Goal: Book appointment/travel/reservation

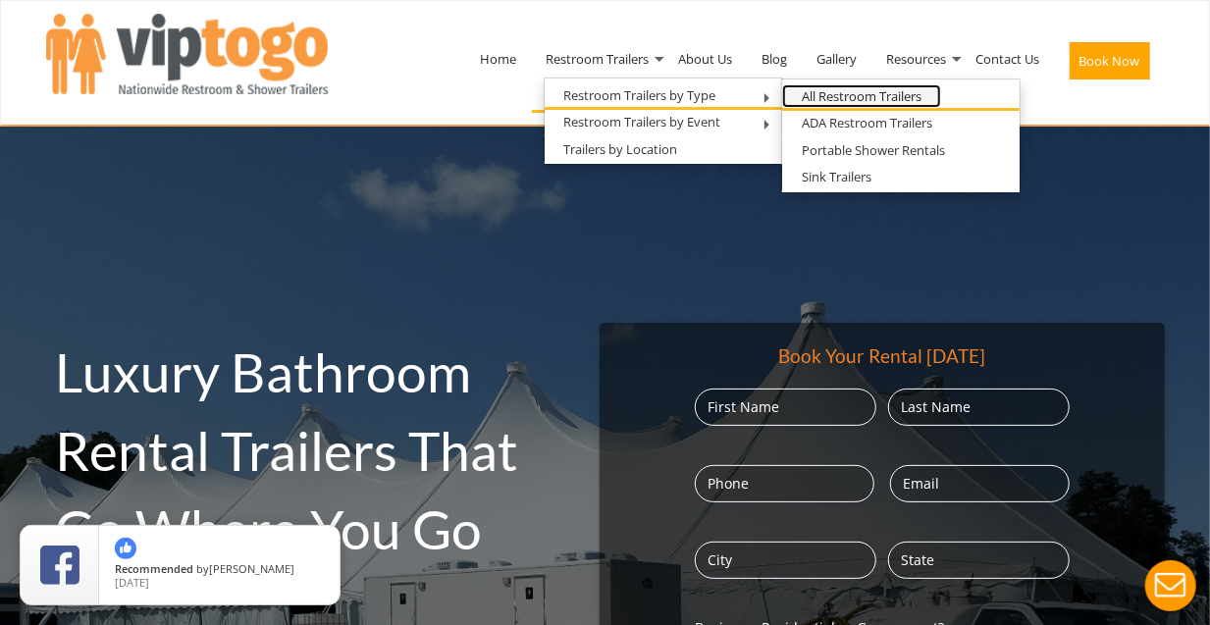
click at [855, 94] on link "All Restroom Trailers" at bounding box center [861, 96] width 159 height 25
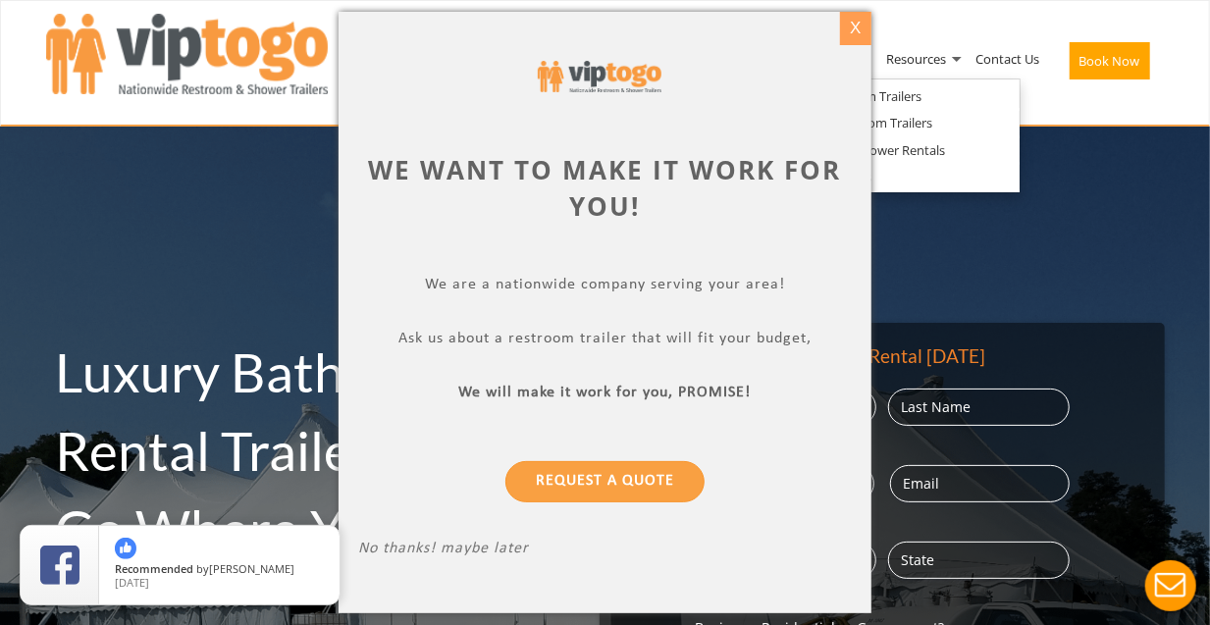
click at [855, 26] on div "X" at bounding box center [855, 28] width 30 height 33
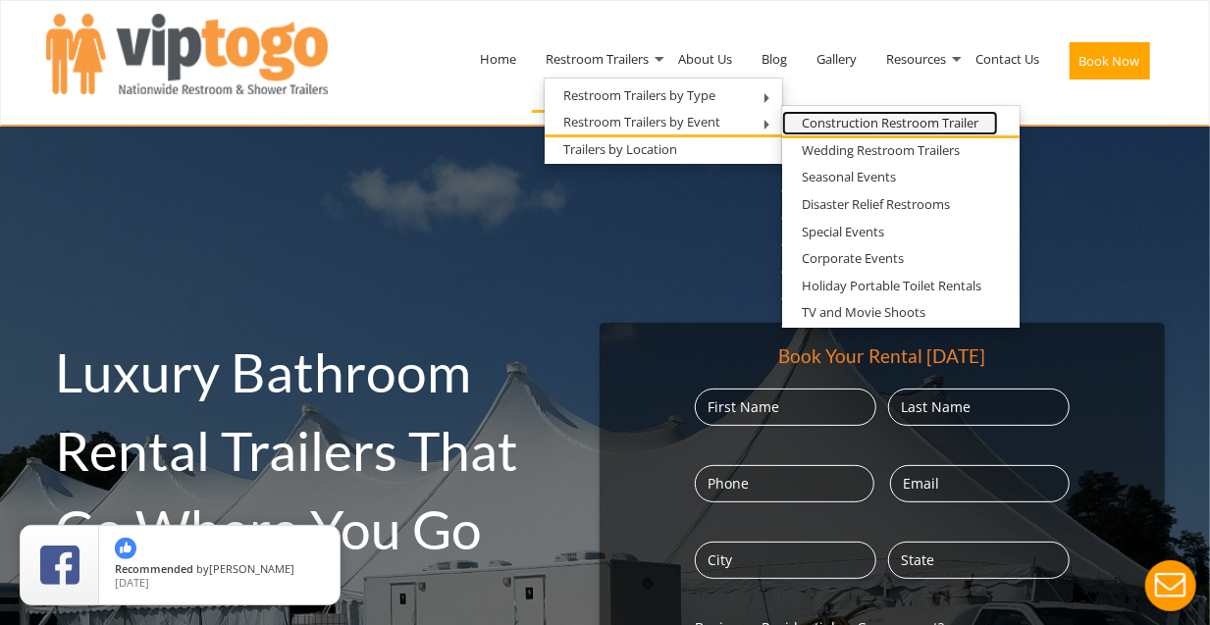
click at [850, 116] on link "Construction Restroom Trailer" at bounding box center [890, 123] width 216 height 25
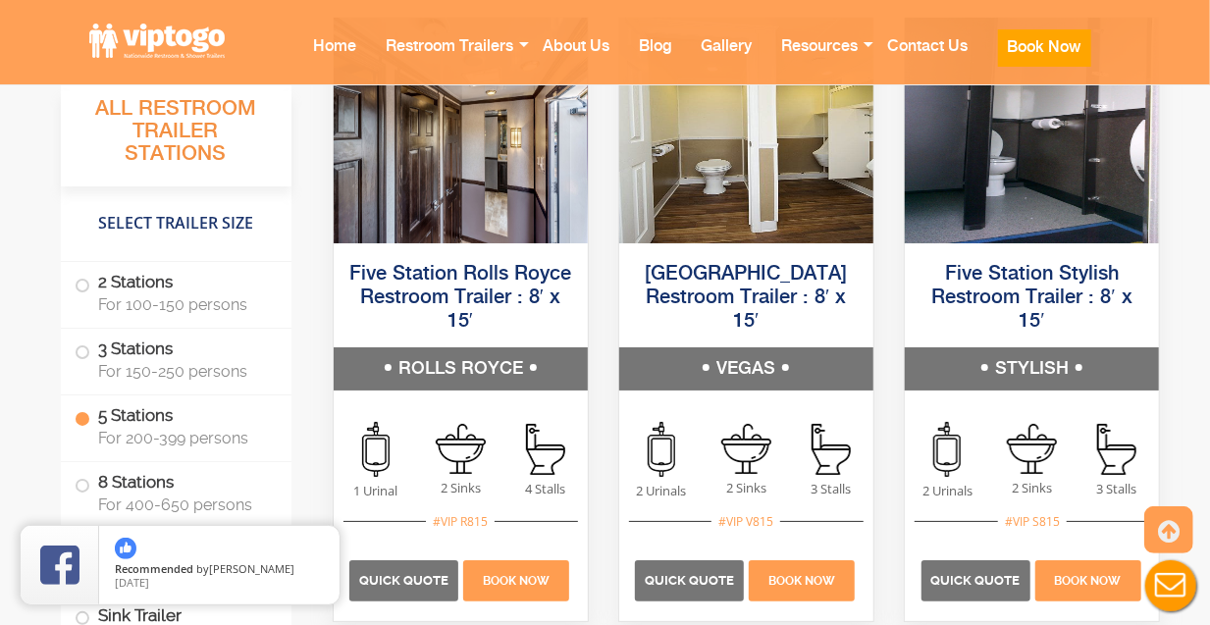
scroll to position [3519, 0]
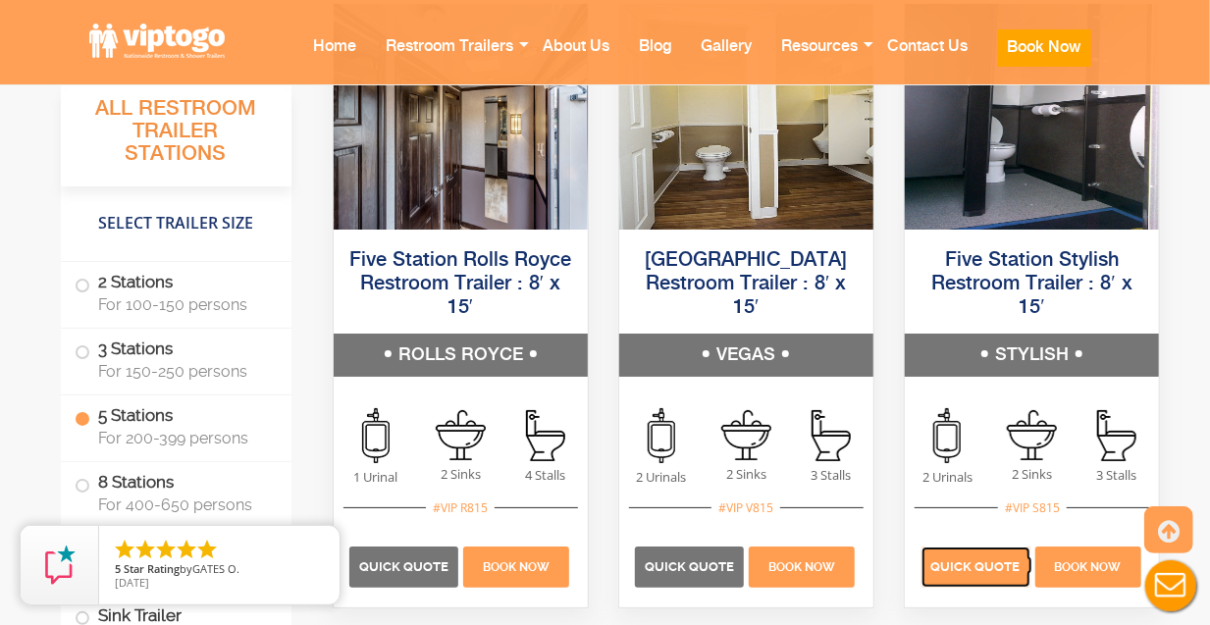
click at [958, 565] on span "Quick Quote" at bounding box center [975, 566] width 89 height 15
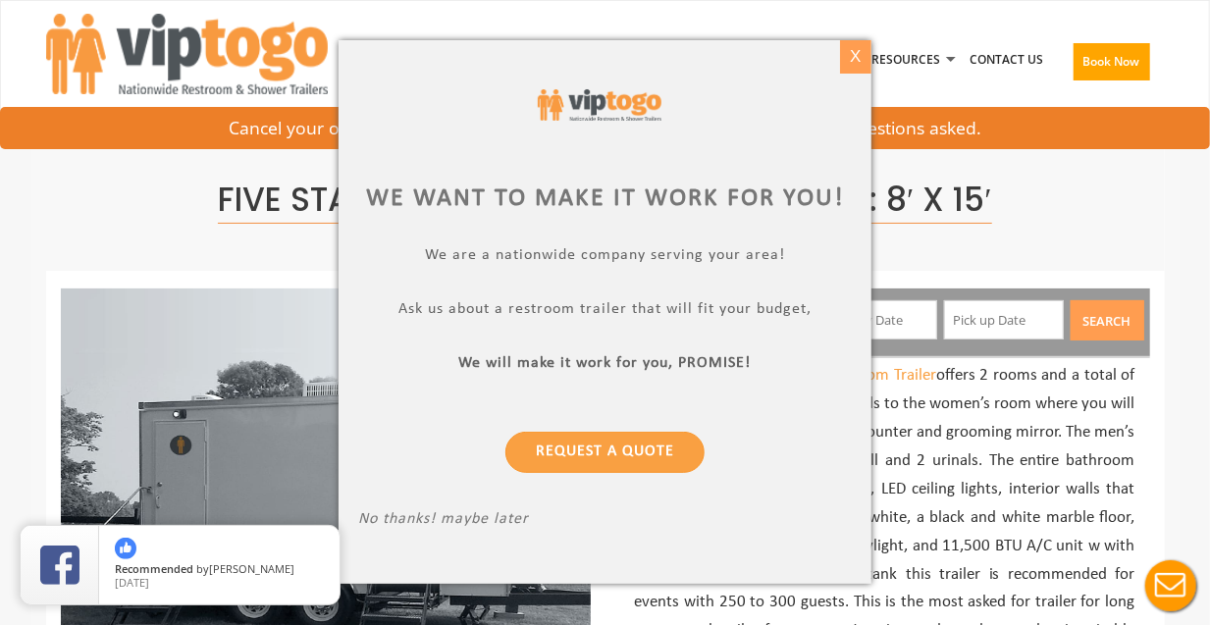
click at [855, 62] on div "X" at bounding box center [855, 56] width 30 height 33
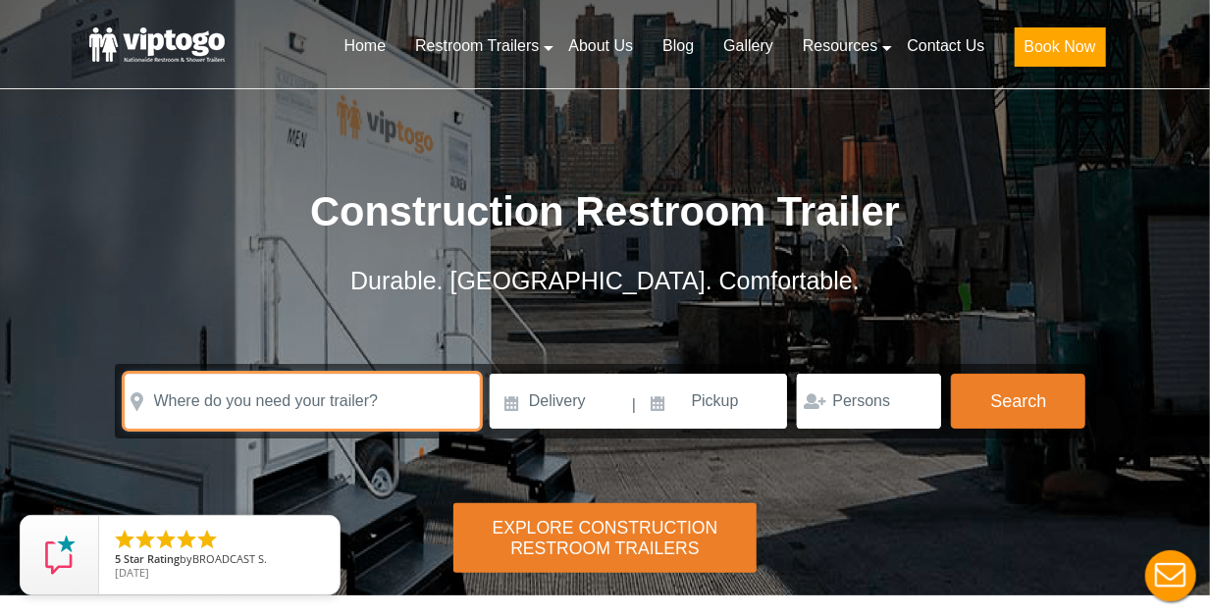
click at [332, 393] on input "text" at bounding box center [302, 401] width 355 height 55
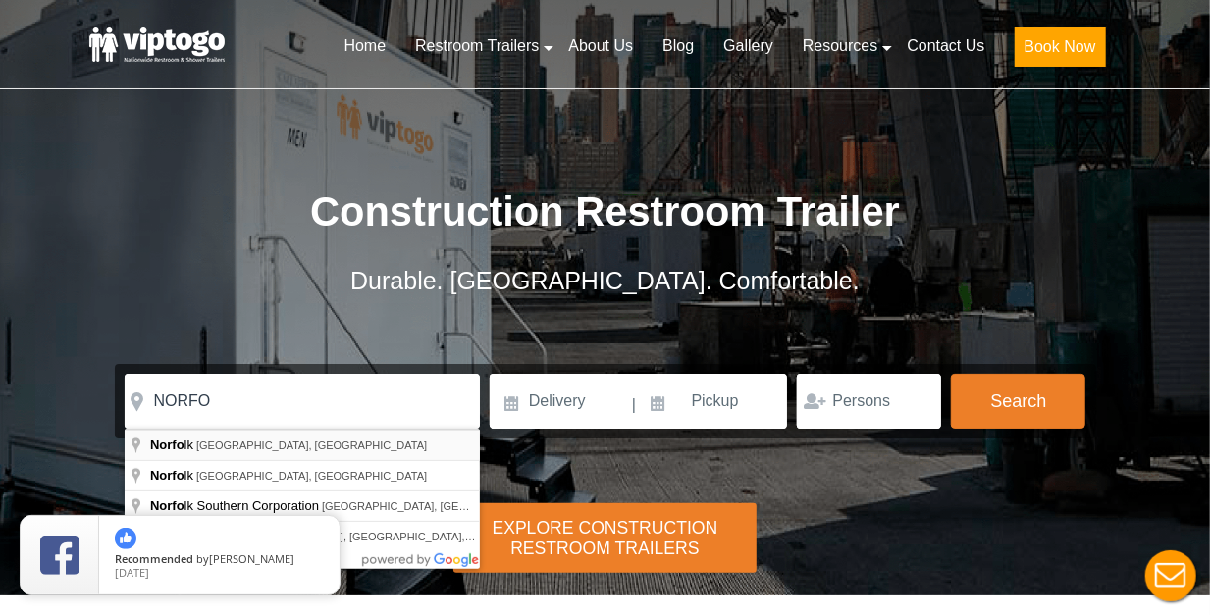
type input "[GEOGRAPHIC_DATA], [GEOGRAPHIC_DATA], [GEOGRAPHIC_DATA]"
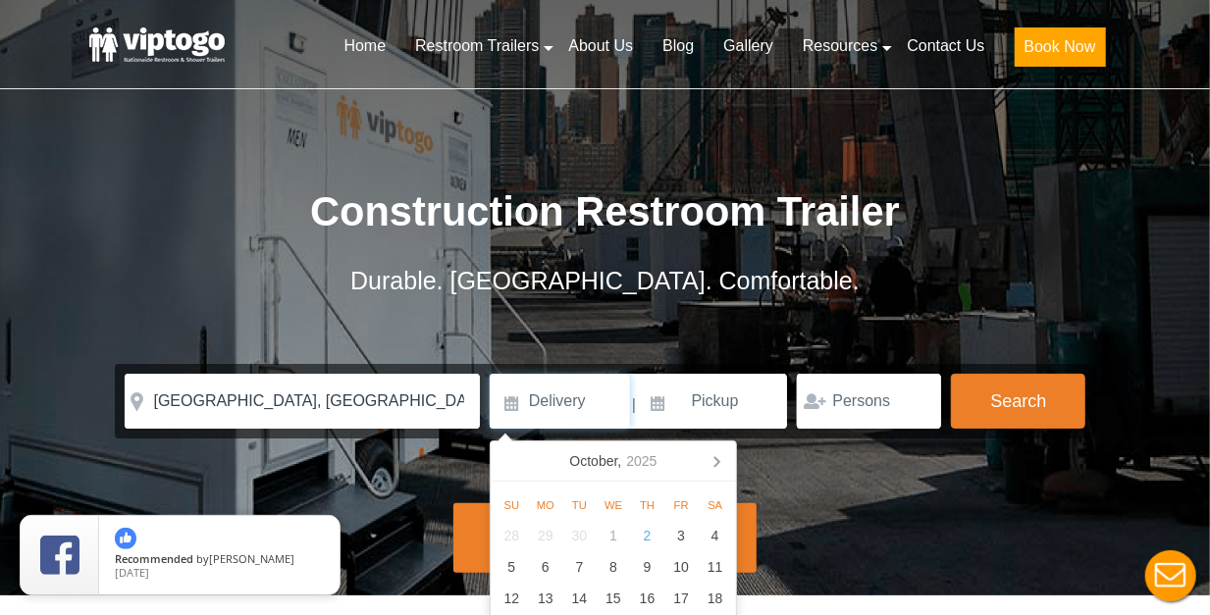
click at [587, 408] on input at bounding box center [560, 401] width 140 height 55
click at [710, 458] on icon at bounding box center [716, 460] width 31 height 31
click at [546, 534] on div "1" at bounding box center [546, 535] width 34 height 31
type input "[DATE]"
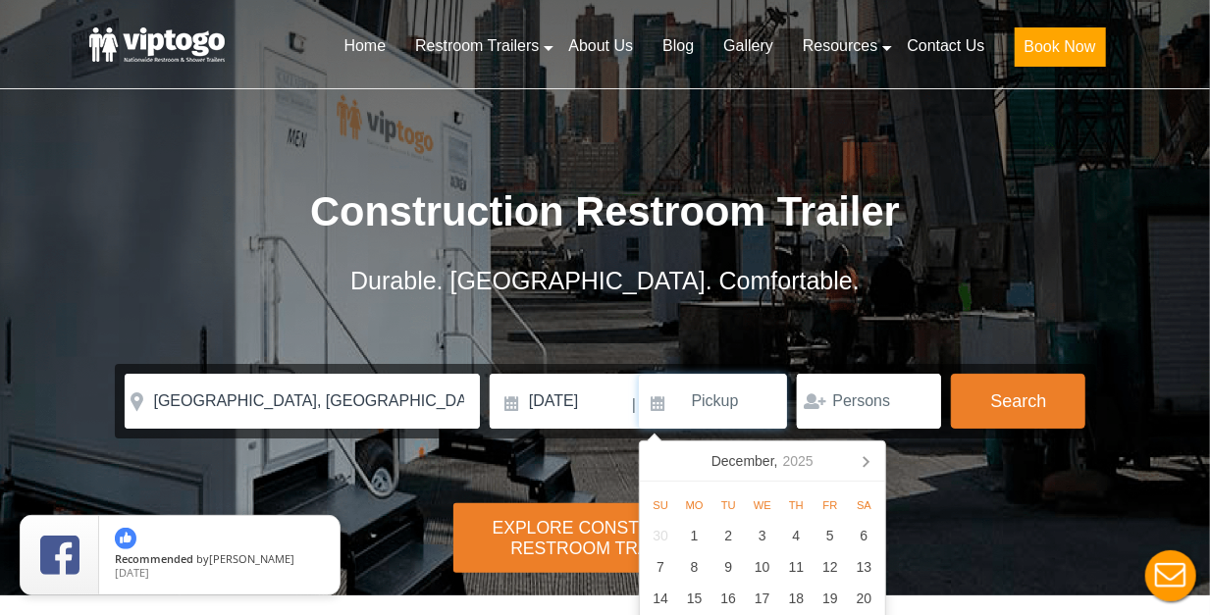
click at [716, 396] on input at bounding box center [713, 401] width 149 height 55
click at [868, 457] on icon at bounding box center [865, 460] width 31 height 31
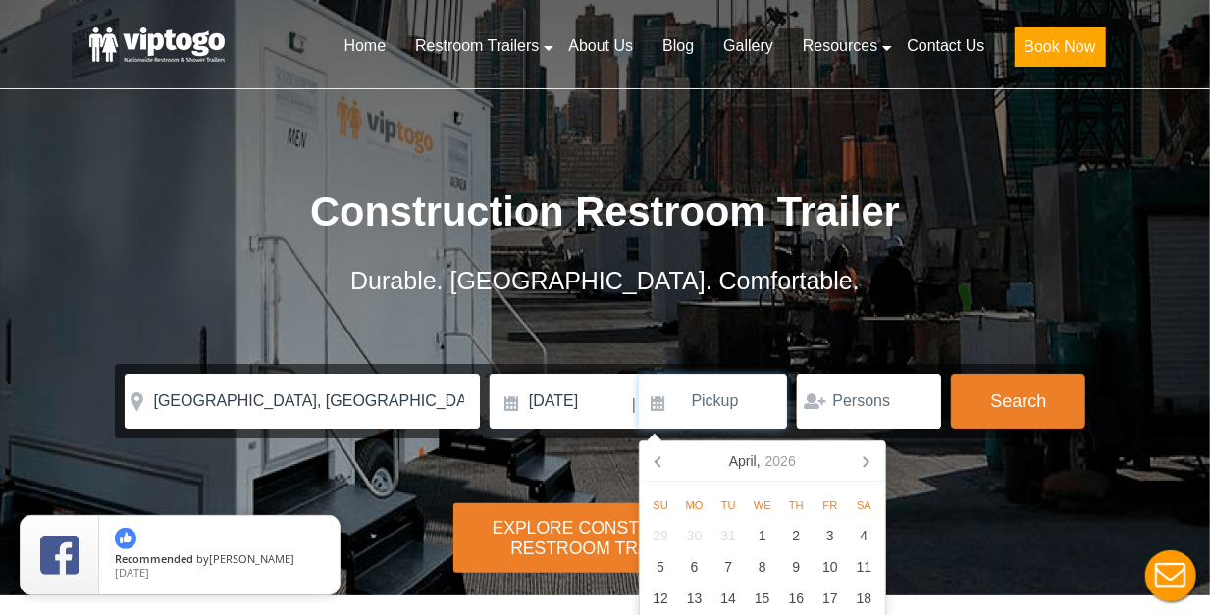
click at [868, 457] on icon at bounding box center [865, 460] width 31 height 31
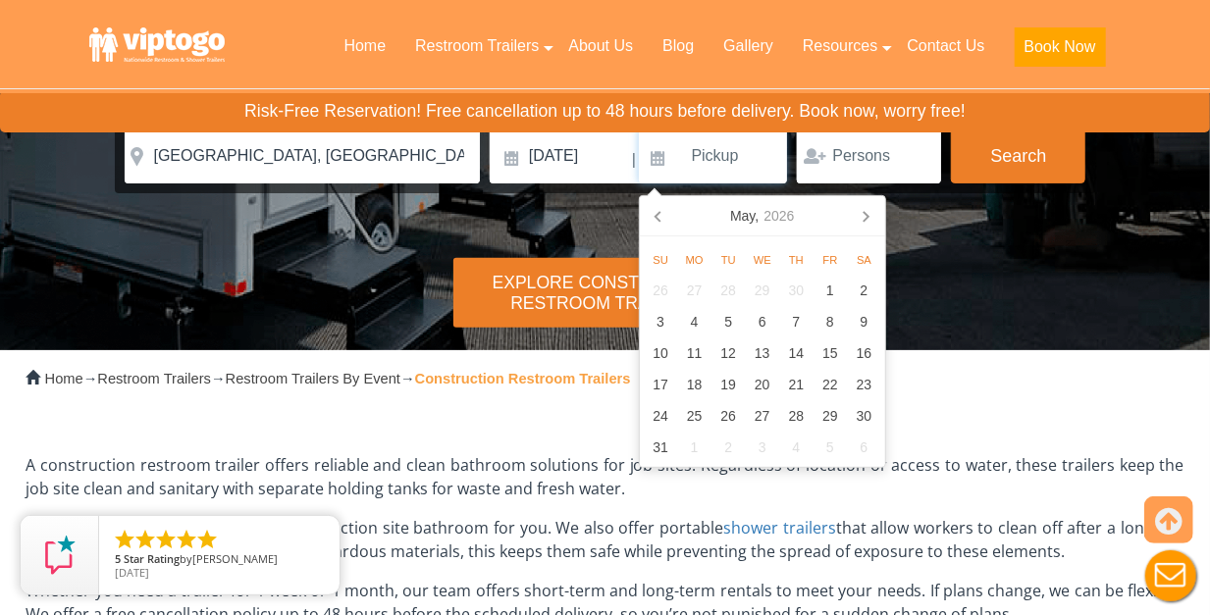
scroll to position [259, 0]
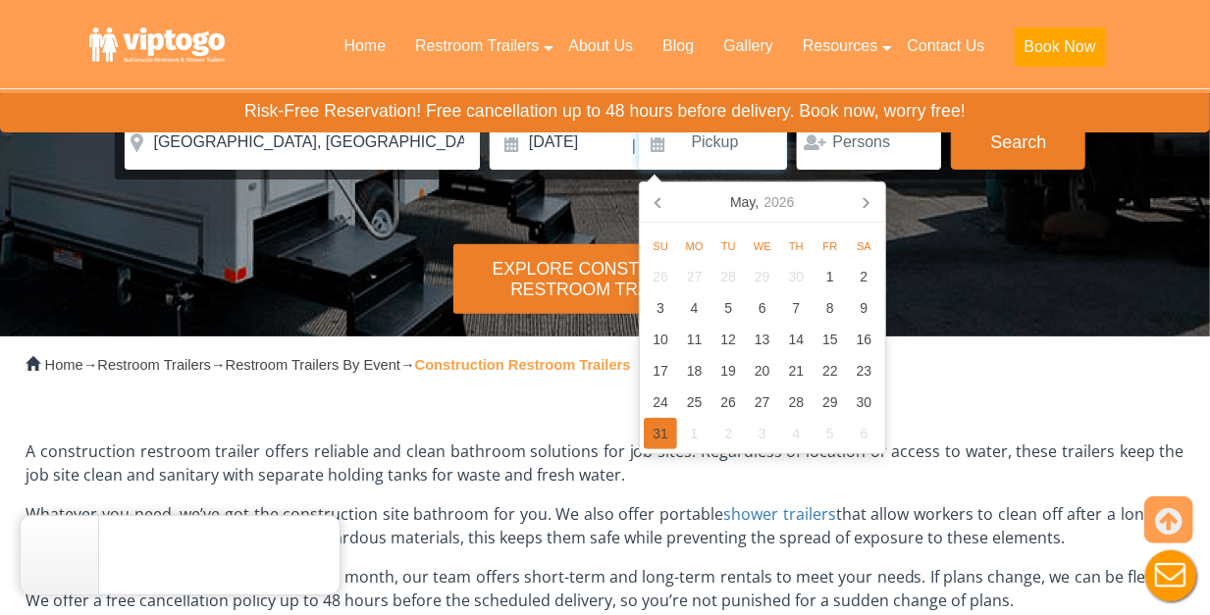
click at [667, 439] on div "31" at bounding box center [661, 433] width 34 height 31
type input "[DATE]"
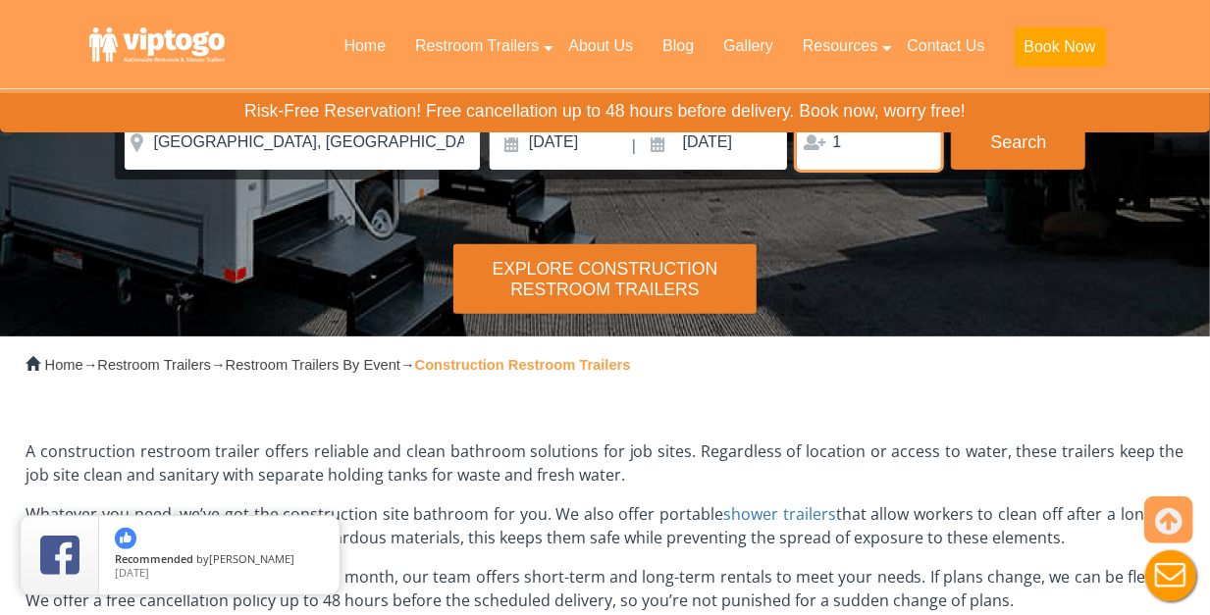
type input "1"
click at [916, 141] on input "1" at bounding box center [869, 142] width 144 height 55
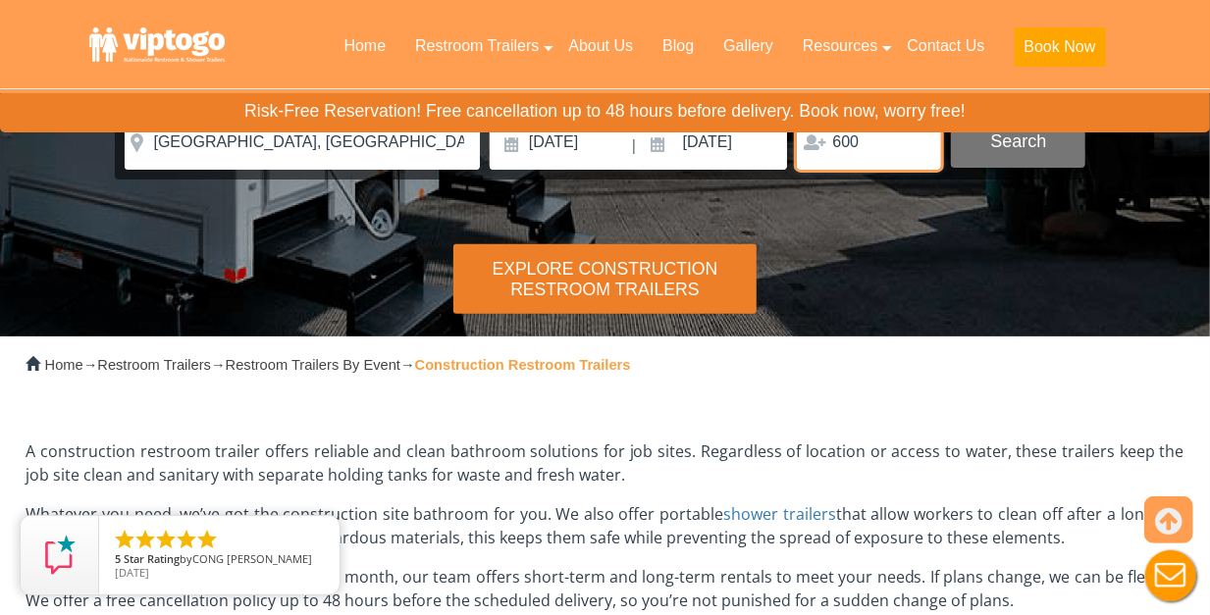
type input "600"
click at [1014, 147] on button "Search" at bounding box center [1018, 141] width 134 height 53
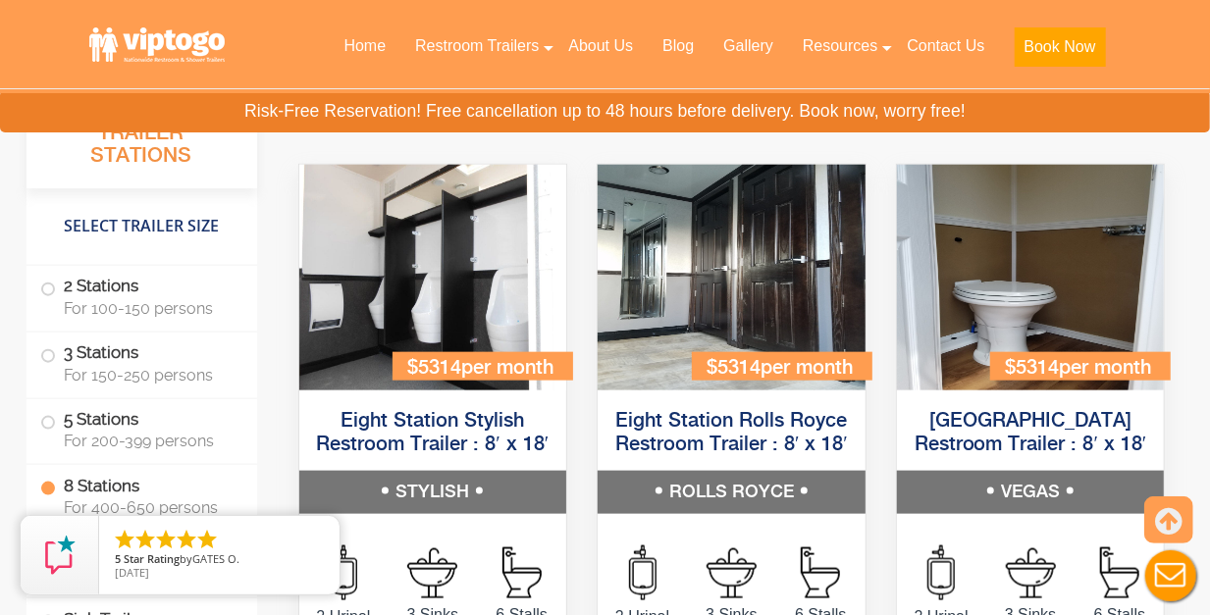
scroll to position [4598, 0]
